Goal: Transaction & Acquisition: Subscribe to service/newsletter

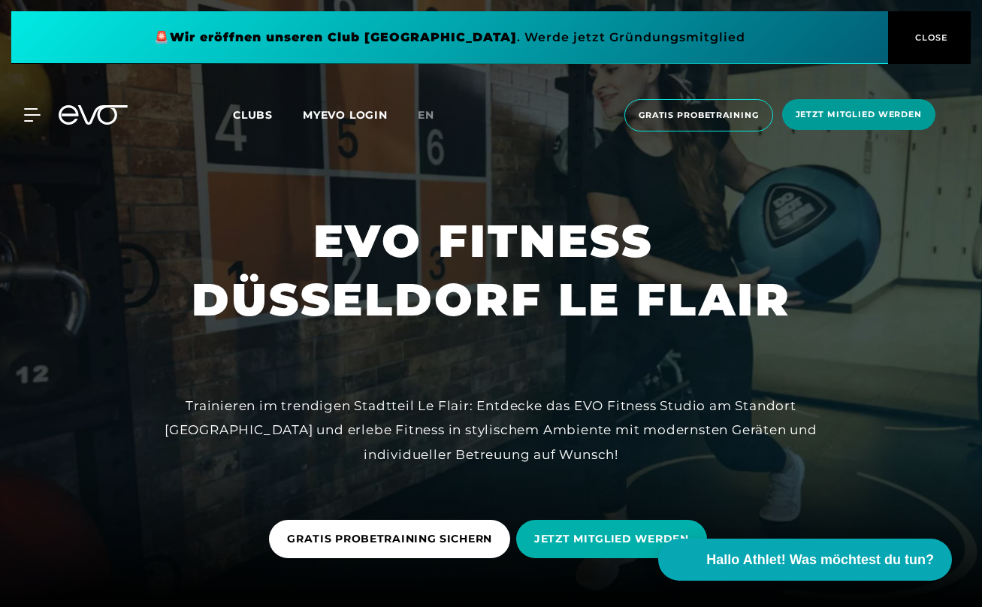
click at [861, 107] on span "Jetzt Mitglied werden" at bounding box center [858, 114] width 153 height 31
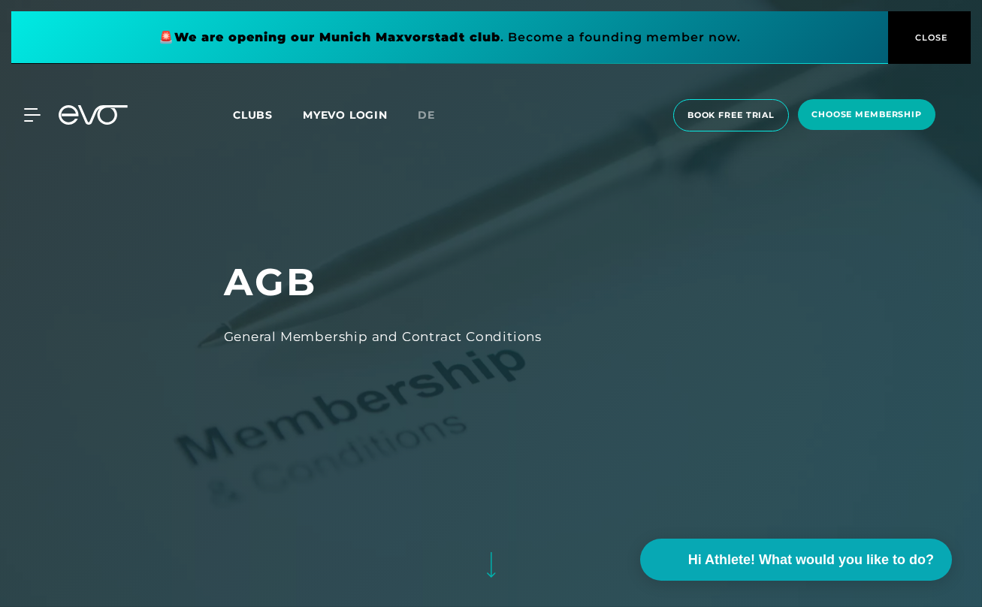
scroll to position [12, 0]
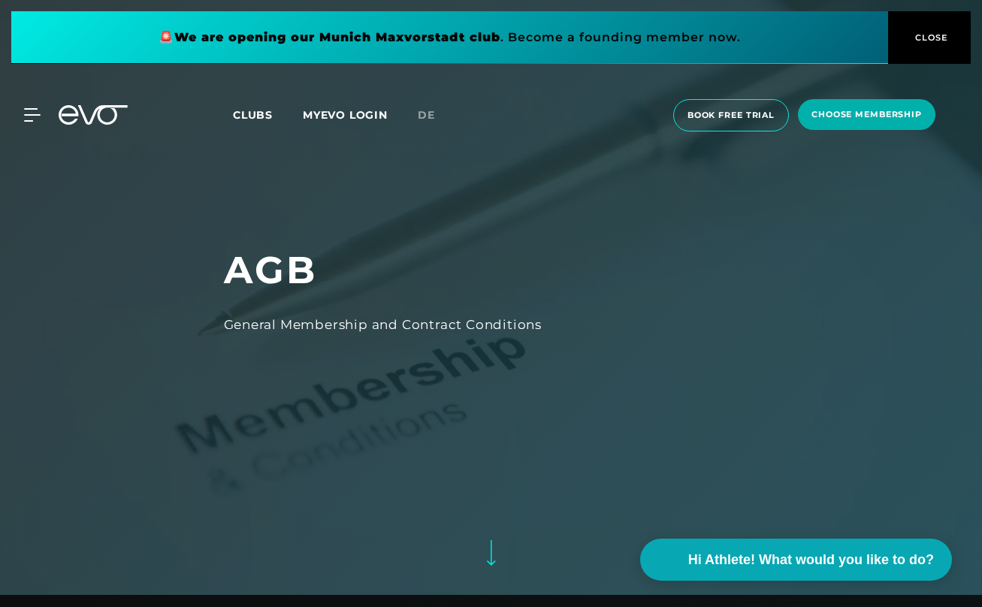
click at [495, 555] on icon at bounding box center [490, 553] width 9 height 26
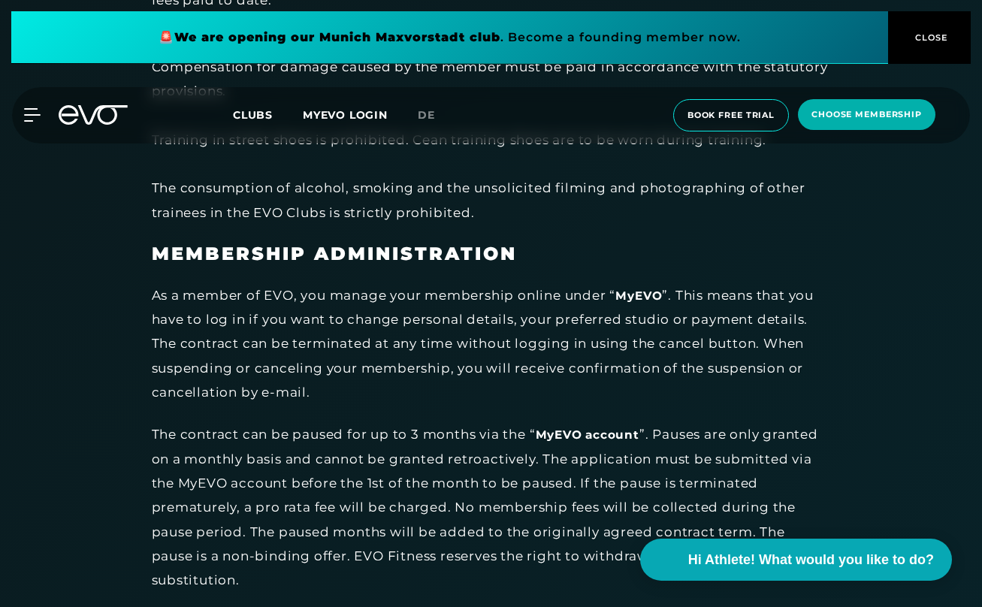
scroll to position [3354, 0]
